Goal: Navigation & Orientation: Find specific page/section

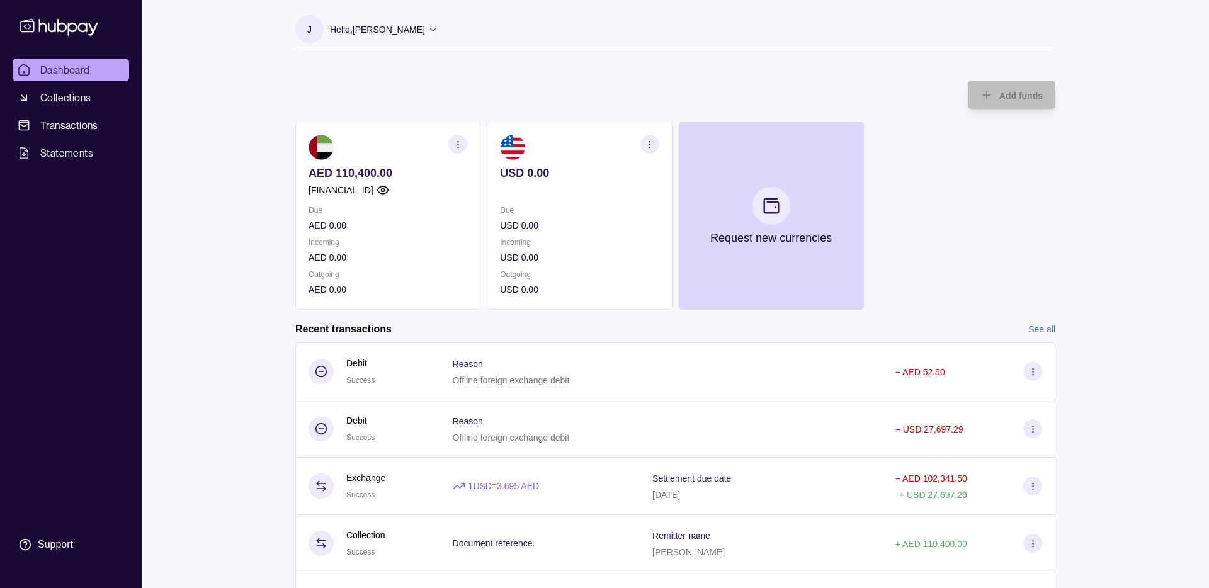
click at [428, 30] on icon at bounding box center [432, 29] width 9 height 9
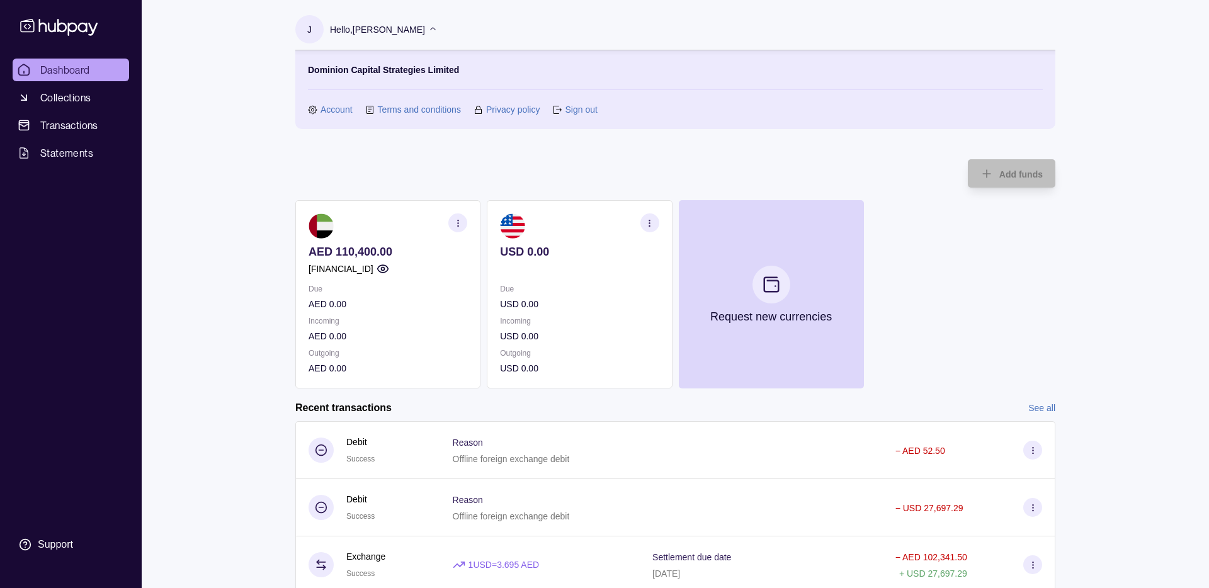
click at [338, 108] on link "Account" at bounding box center [337, 110] width 32 height 14
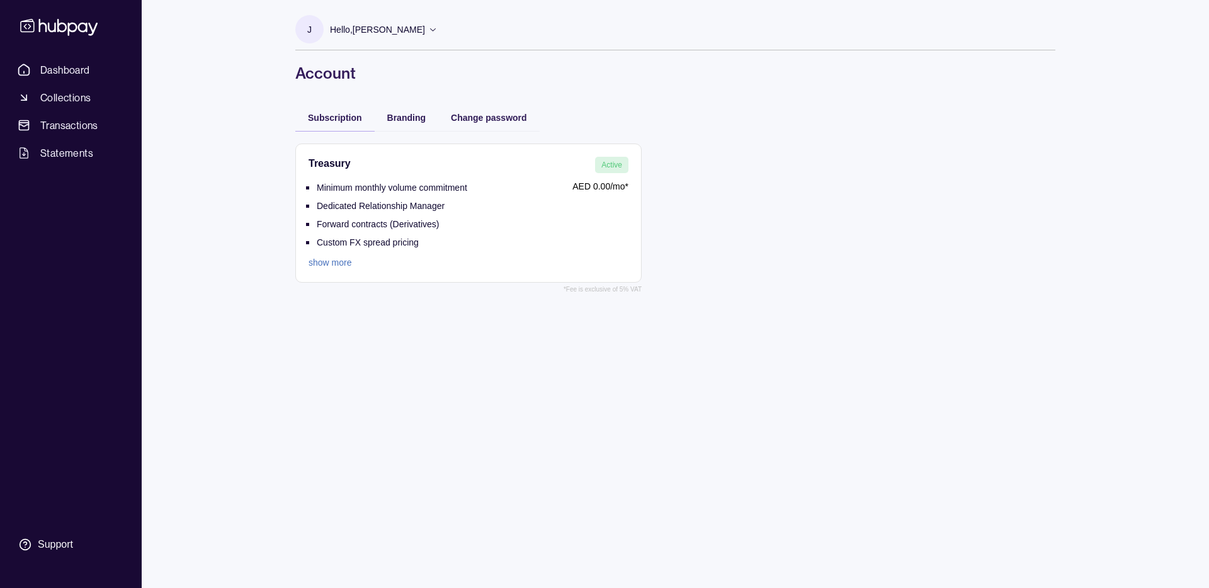
click at [325, 265] on link "show more" at bounding box center [388, 263] width 159 height 14
click at [75, 67] on span "Dashboard" at bounding box center [65, 69] width 50 height 15
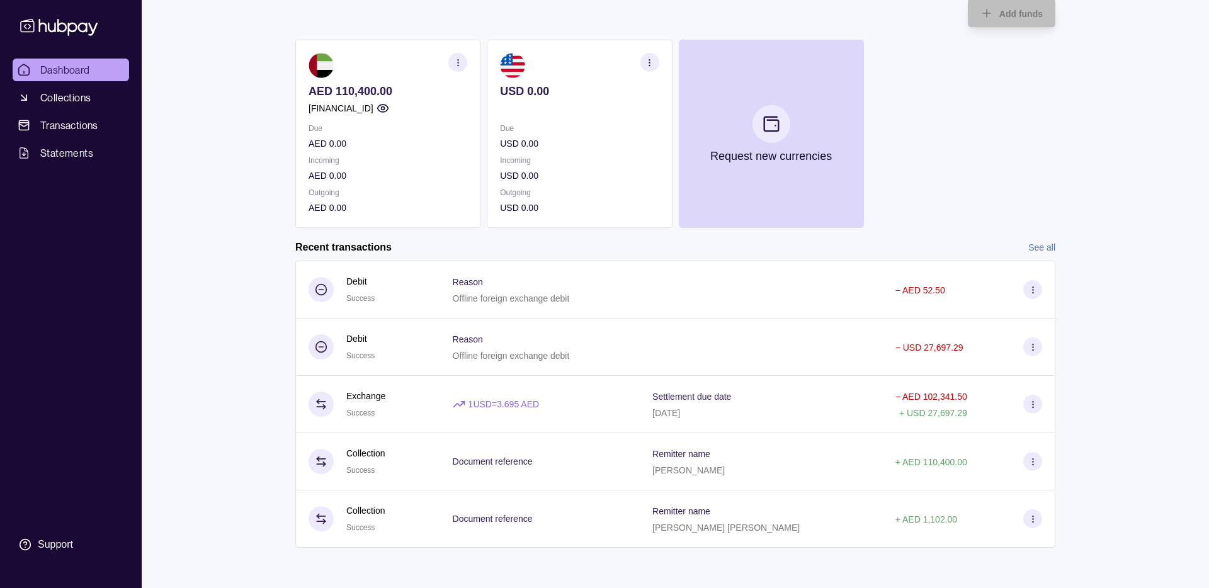
scroll to position [81, 0]
click at [69, 125] on span "Transactions" at bounding box center [69, 125] width 58 height 15
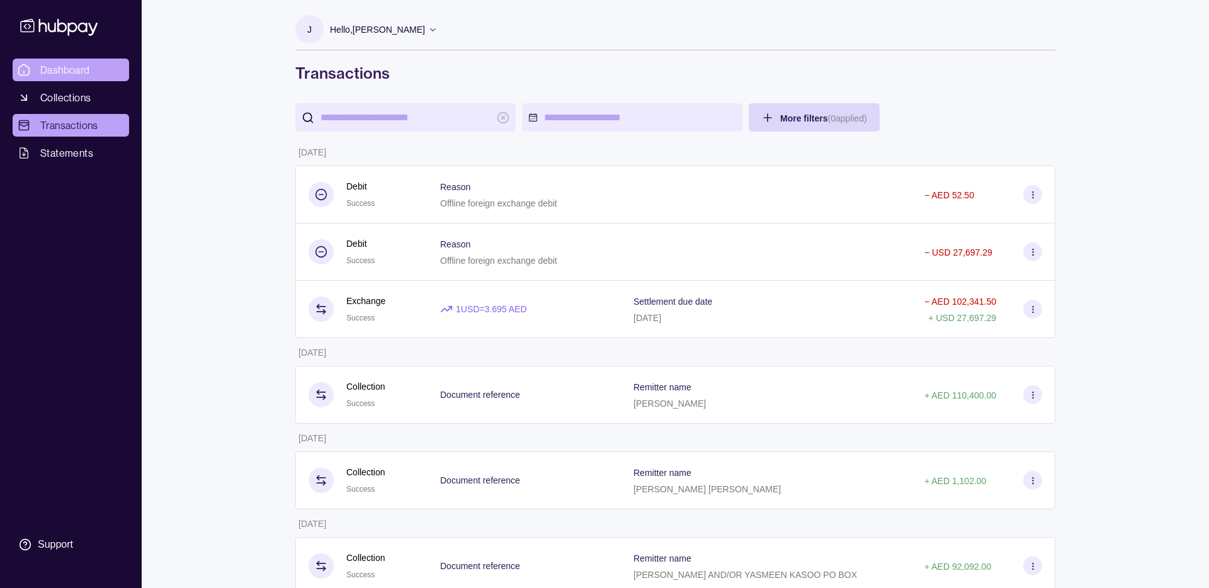
click at [72, 71] on span "Dashboard" at bounding box center [65, 69] width 50 height 15
